Goal: Task Accomplishment & Management: Complete application form

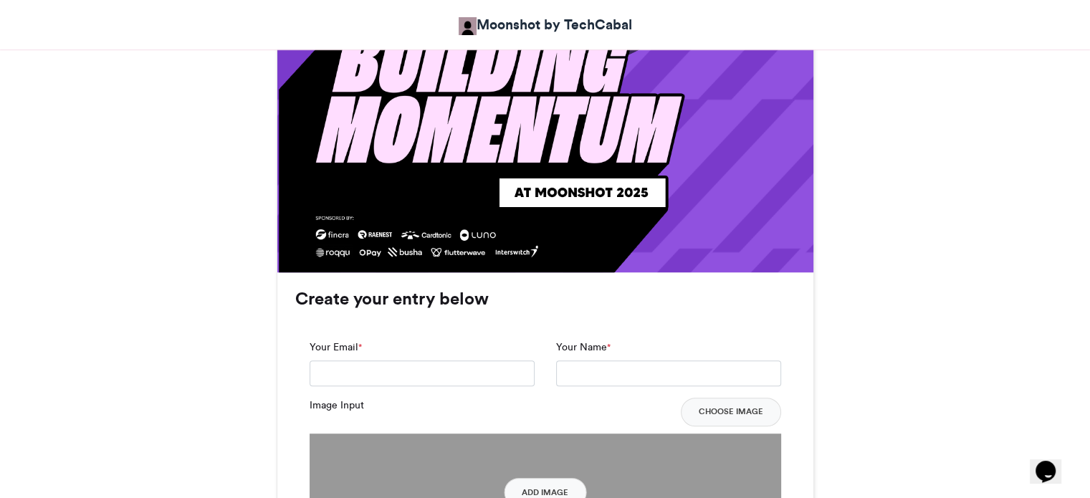
scroll to position [932, 0]
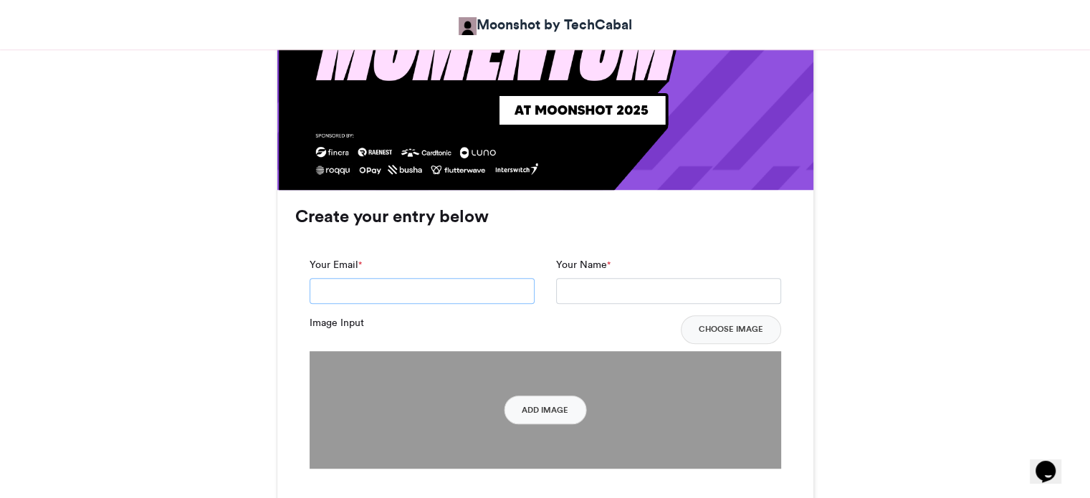
click at [424, 289] on input "Your Email *" at bounding box center [422, 291] width 225 height 26
type input "**********"
click at [594, 289] on input "Your Name *" at bounding box center [668, 291] width 225 height 26
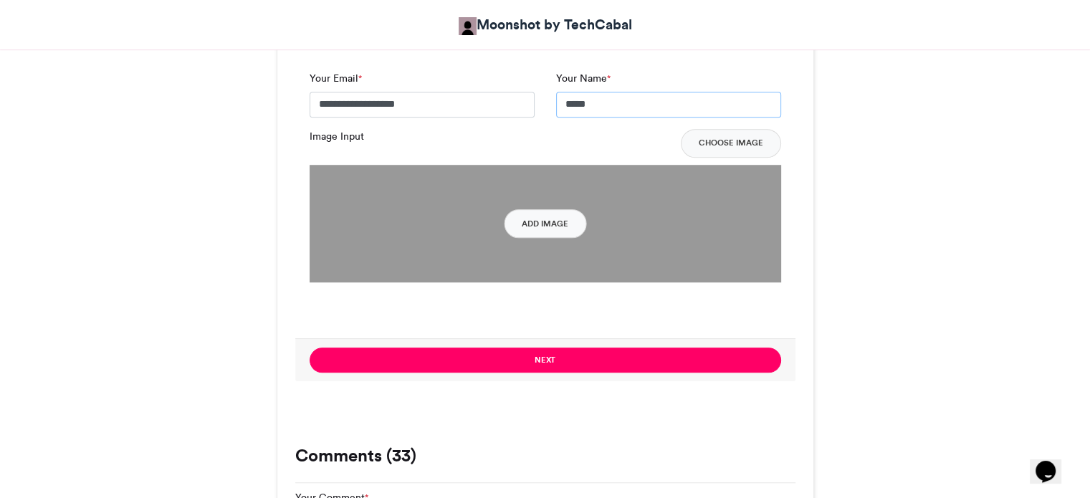
scroll to position [1147, 0]
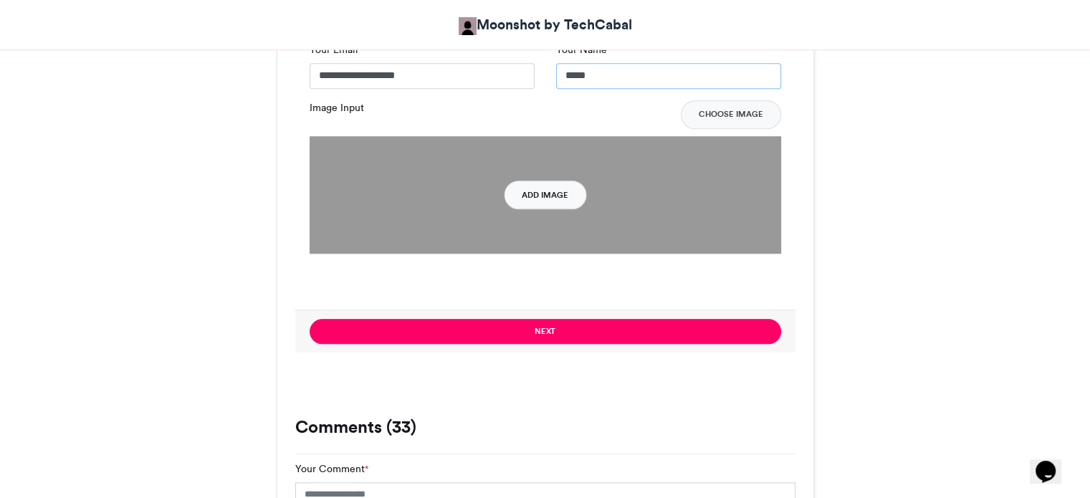
type input "****"
click at [527, 189] on button "Add Image" at bounding box center [545, 195] width 82 height 29
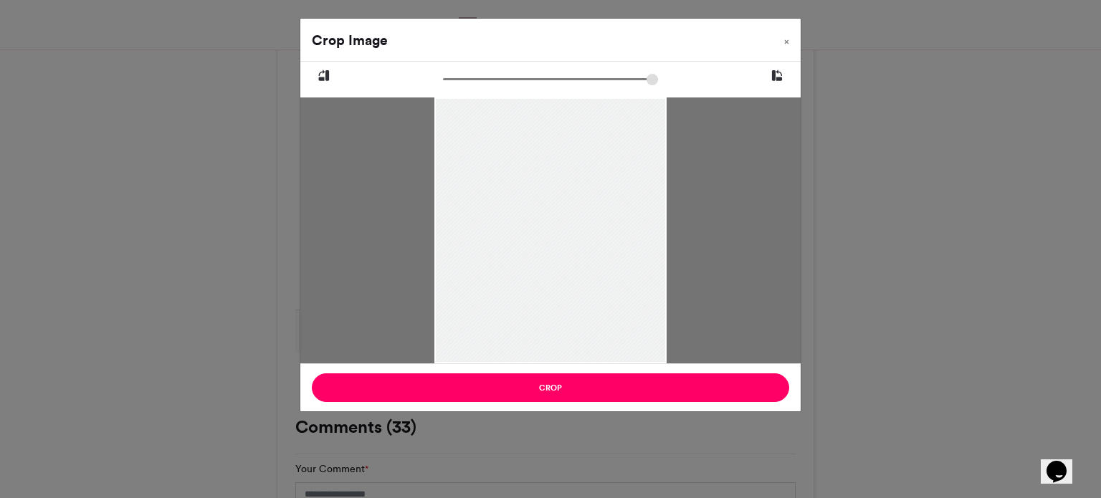
drag, startPoint x: 548, startPoint y: 252, endPoint x: 544, endPoint y: 280, distance: 28.2
click at [544, 280] on div at bounding box center [550, 242] width 232 height 290
click at [457, 84] on input "zoom" at bounding box center [550, 79] width 215 height 14
click at [457, 86] on input "zoom" at bounding box center [550, 79] width 215 height 14
drag, startPoint x: 543, startPoint y: 205, endPoint x: 540, endPoint y: 286, distance: 81.1
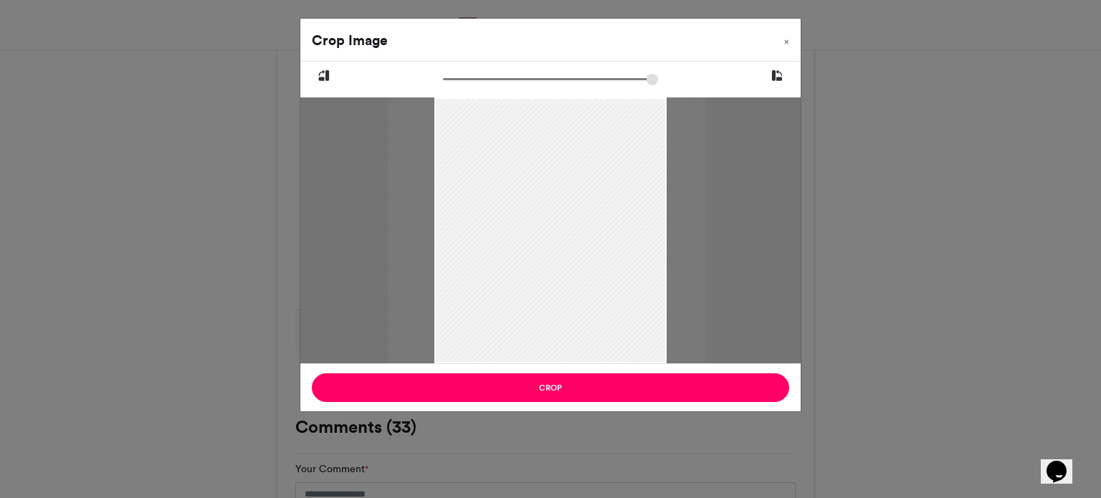
click at [540, 286] on div at bounding box center [547, 296] width 318 height 398
drag, startPoint x: 457, startPoint y: 79, endPoint x: 470, endPoint y: 87, distance: 16.1
type input "******"
click at [470, 86] on input "zoom" at bounding box center [550, 79] width 215 height 14
drag, startPoint x: 538, startPoint y: 192, endPoint x: 543, endPoint y: 214, distance: 22.8
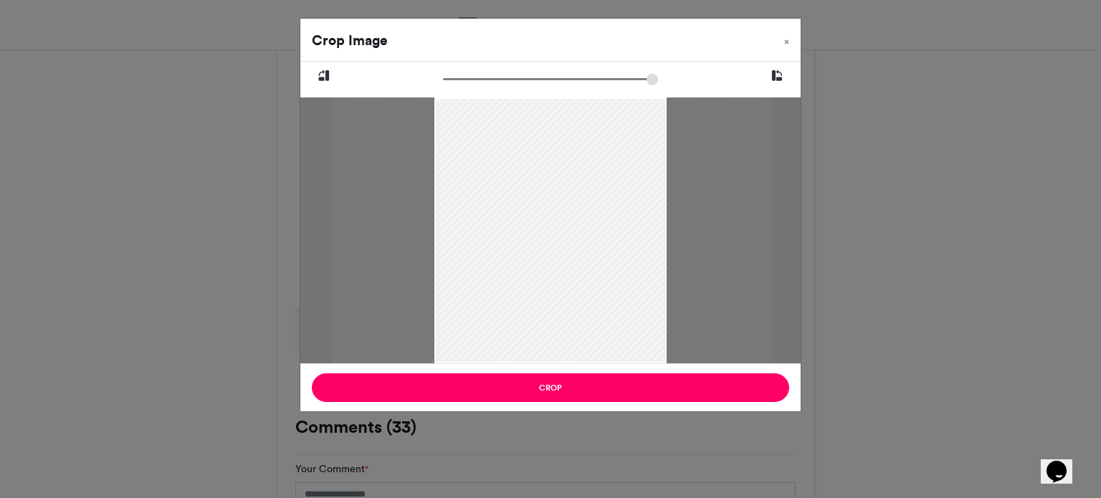
click at [543, 214] on div at bounding box center [553, 348] width 440 height 550
drag, startPoint x: 543, startPoint y: 214, endPoint x: 544, endPoint y: 204, distance: 10.8
click at [544, 204] on div at bounding box center [554, 337] width 440 height 550
click at [543, 197] on div at bounding box center [553, 331] width 440 height 550
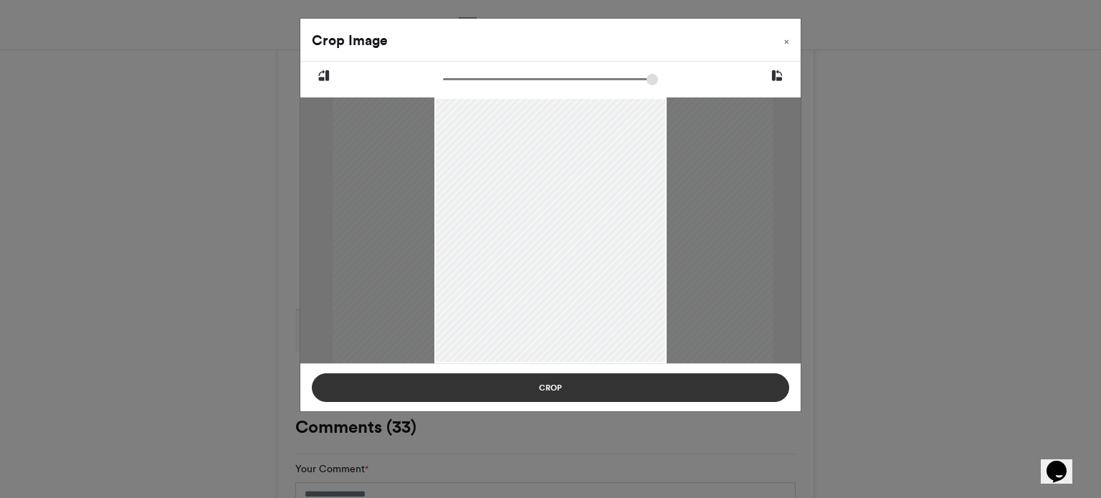
click at [556, 386] on button "Crop" at bounding box center [550, 387] width 477 height 29
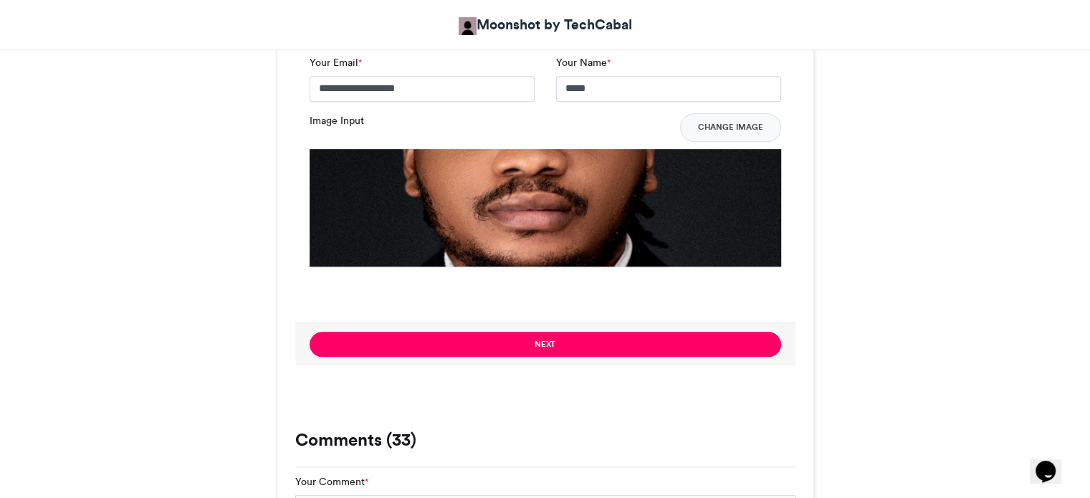
scroll to position [1218, 0]
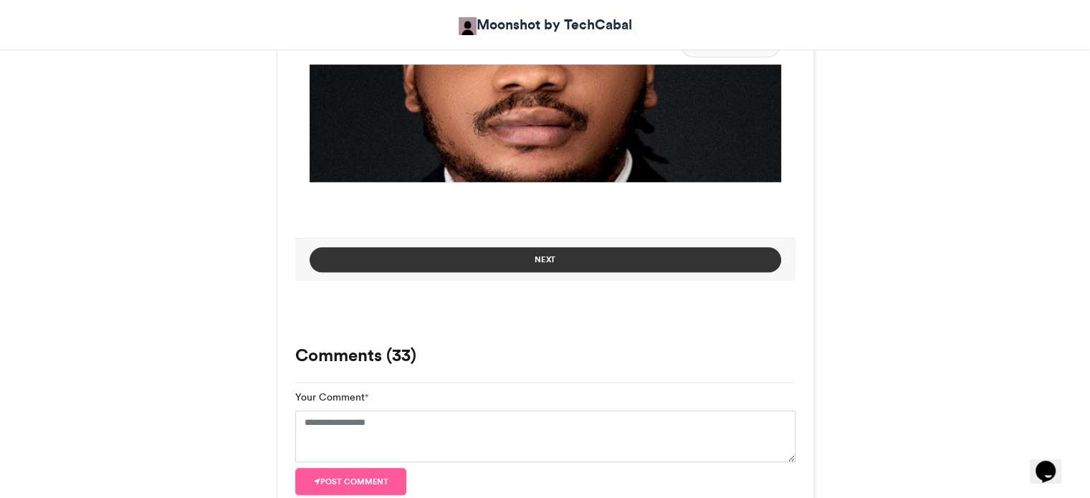
click at [554, 264] on button "Next" at bounding box center [546, 259] width 472 height 25
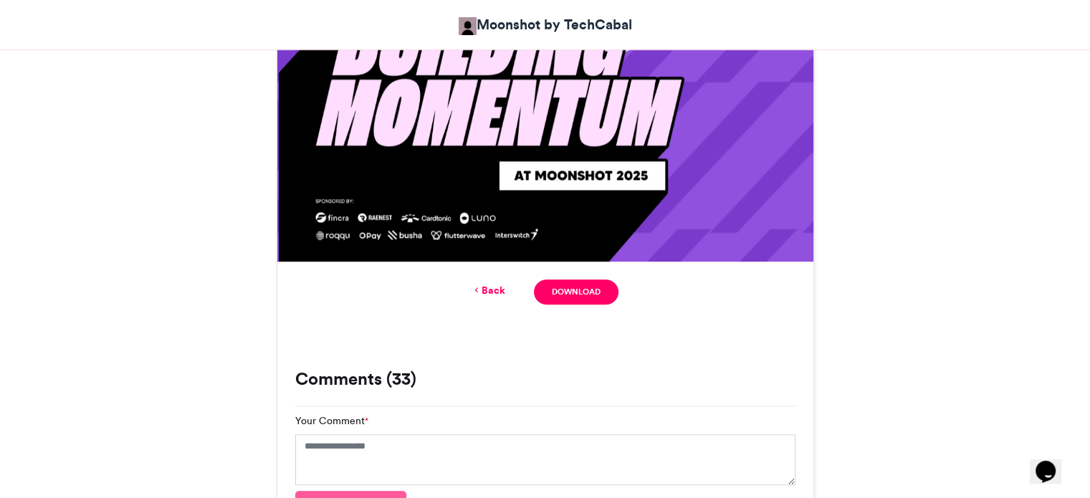
scroll to position [1003, 0]
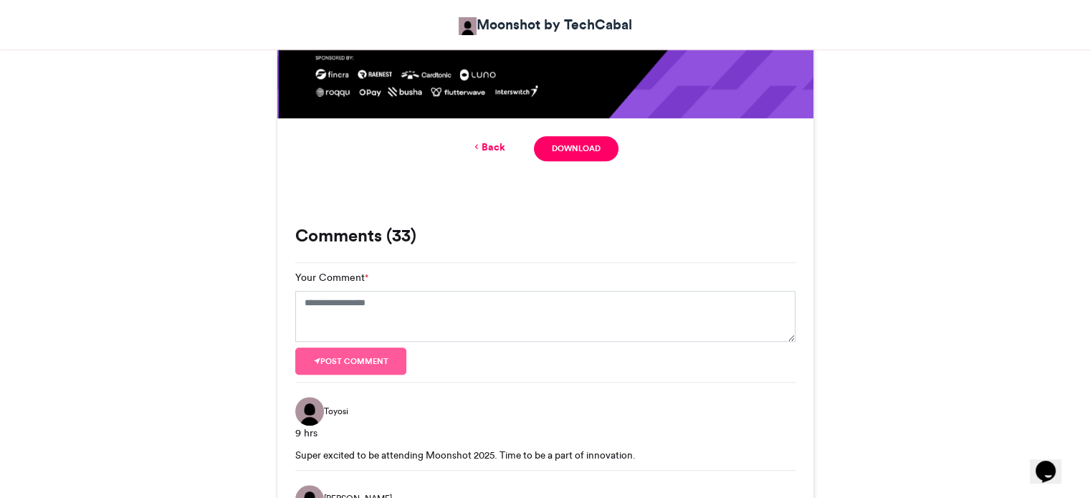
click at [489, 148] on link "Back" at bounding box center [489, 147] width 34 height 15
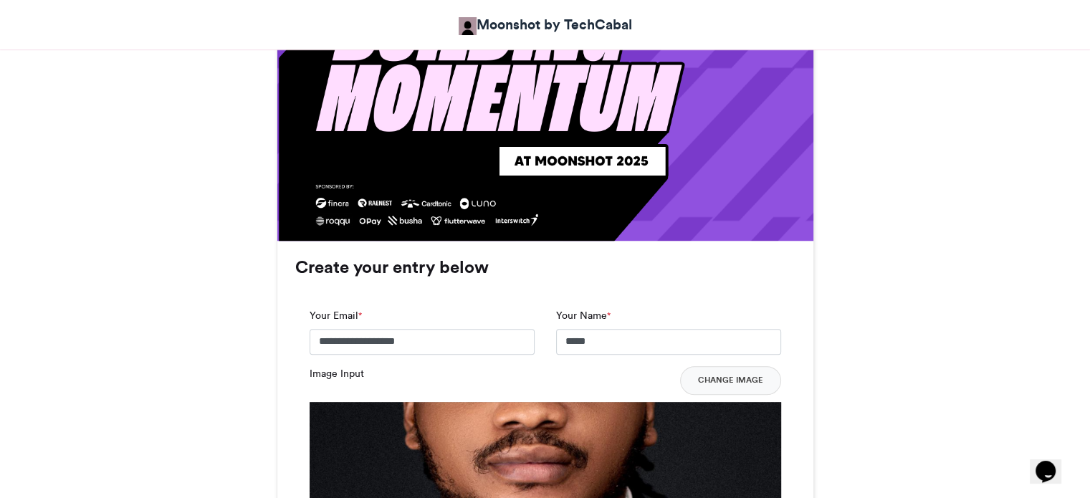
scroll to position [877, 0]
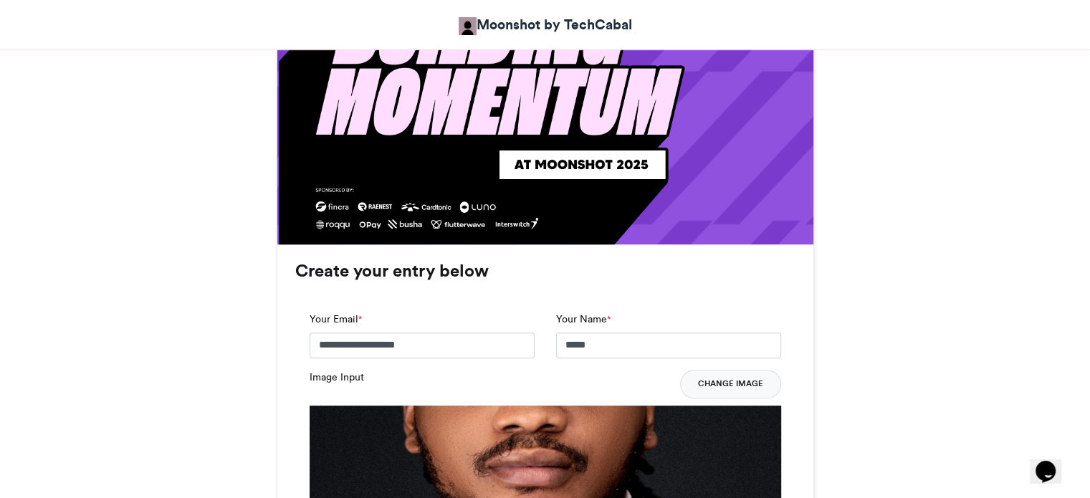
click at [731, 388] on button "Change Image" at bounding box center [730, 384] width 101 height 29
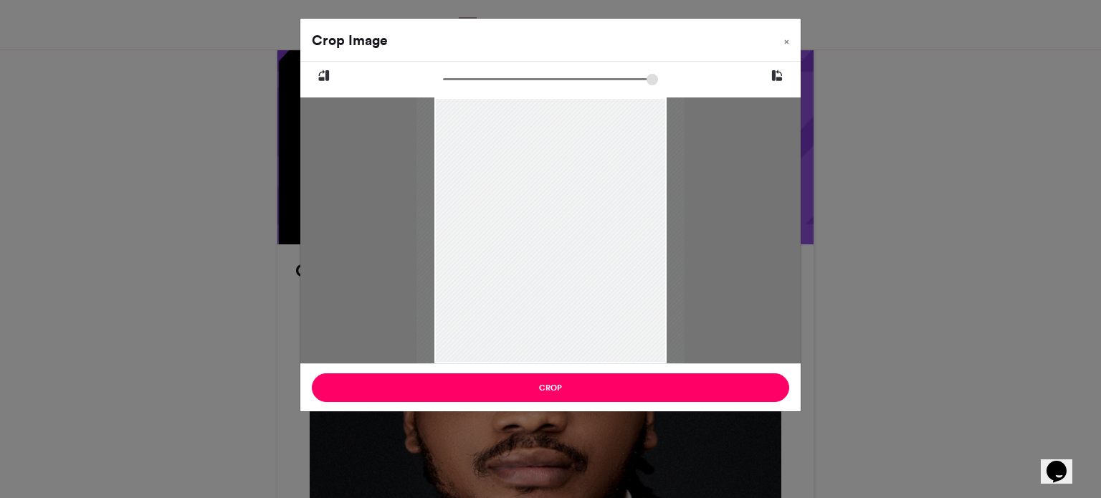
click at [452, 80] on input "zoom" at bounding box center [550, 79] width 215 height 14
drag, startPoint x: 539, startPoint y: 186, endPoint x: 541, endPoint y: 233, distance: 47.3
click at [541, 233] on div at bounding box center [553, 264] width 268 height 335
type input "******"
click at [458, 78] on input "zoom" at bounding box center [550, 79] width 215 height 14
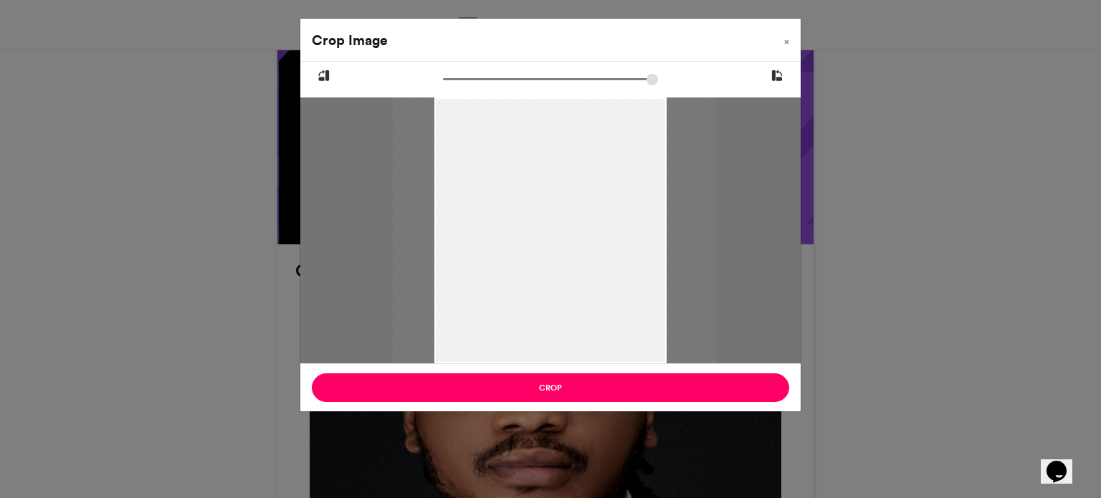
drag, startPoint x: 497, startPoint y: 214, endPoint x: 499, endPoint y: 237, distance: 22.3
click at [499, 237] on div at bounding box center [555, 292] width 324 height 404
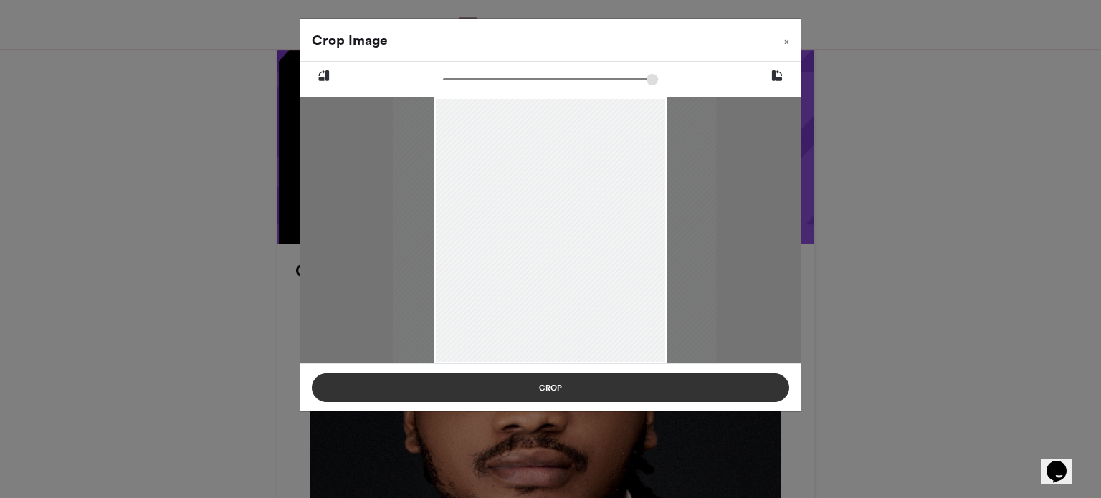
click at [555, 390] on button "Crop" at bounding box center [550, 387] width 477 height 29
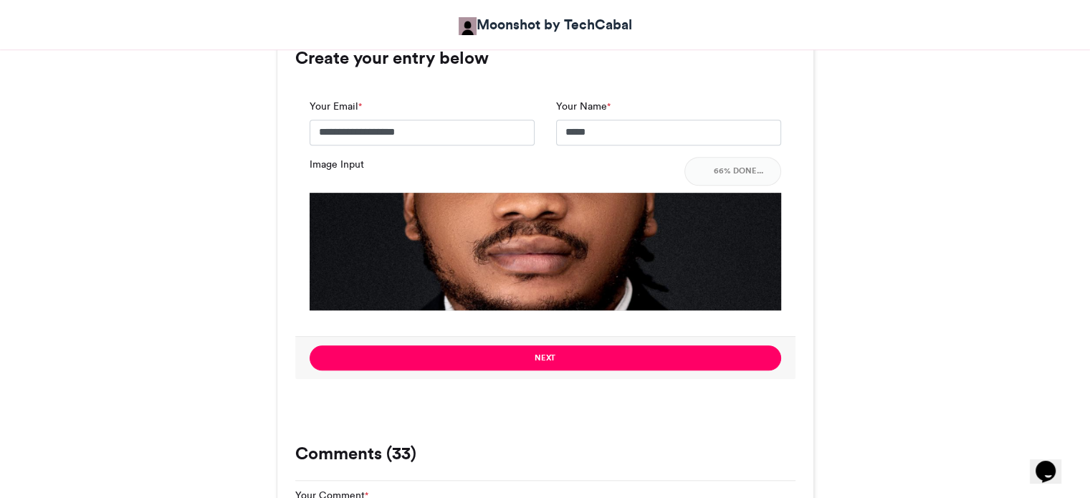
scroll to position [1092, 0]
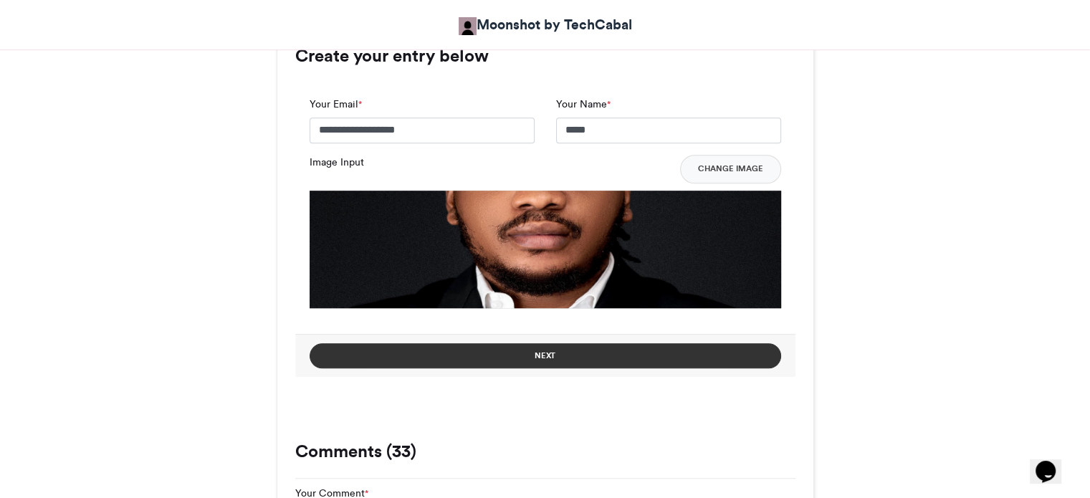
click at [541, 355] on button "Next" at bounding box center [546, 355] width 472 height 25
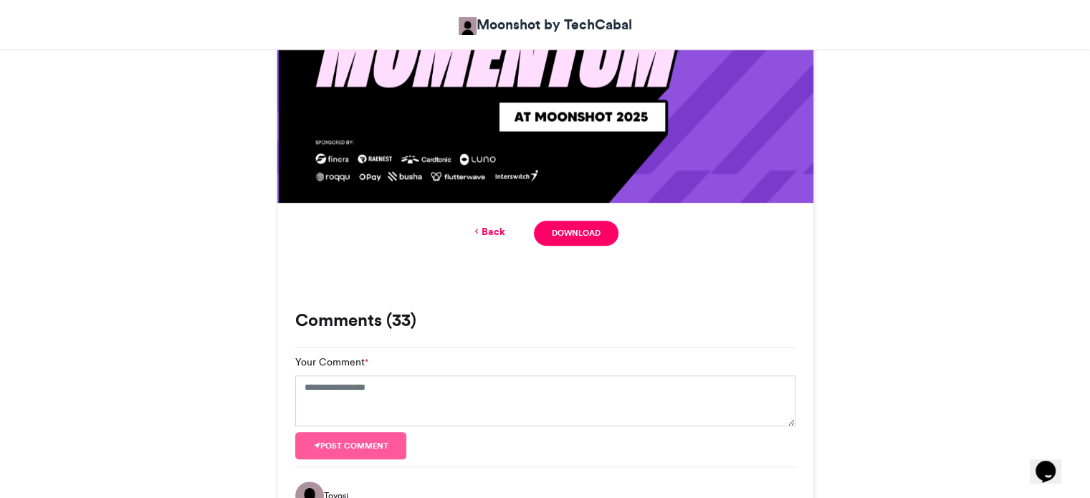
scroll to position [1003, 0]
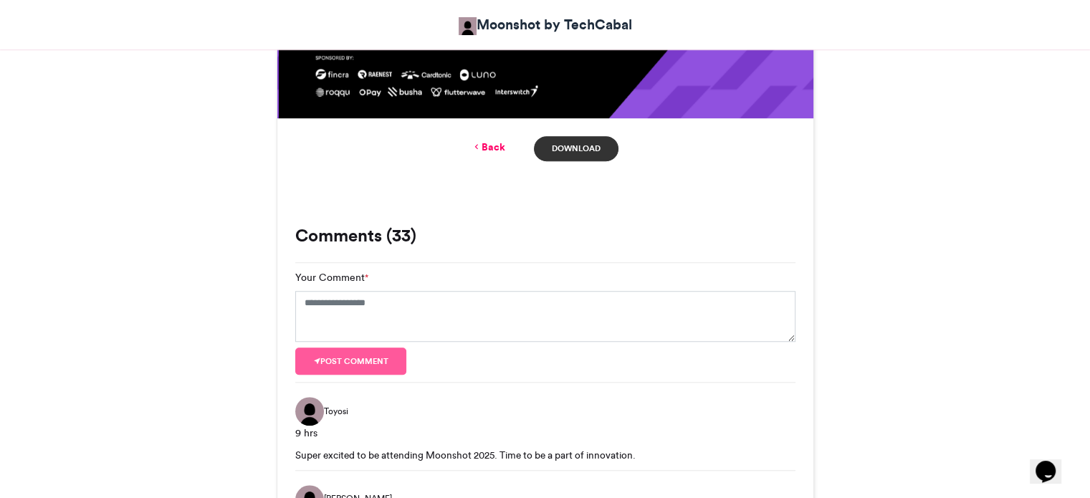
click at [580, 151] on link "Download" at bounding box center [576, 148] width 84 height 25
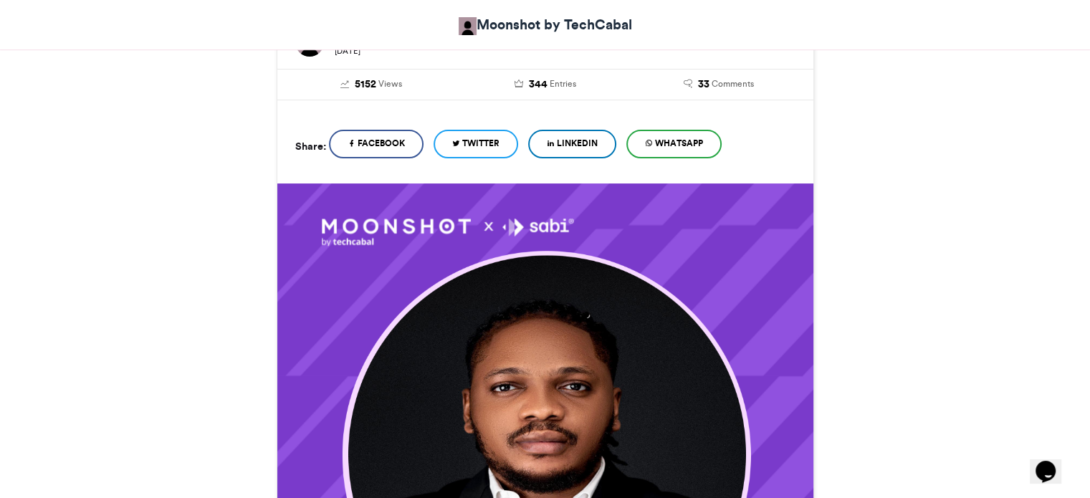
scroll to position [0, 0]
